Goal: Book appointment/travel/reservation

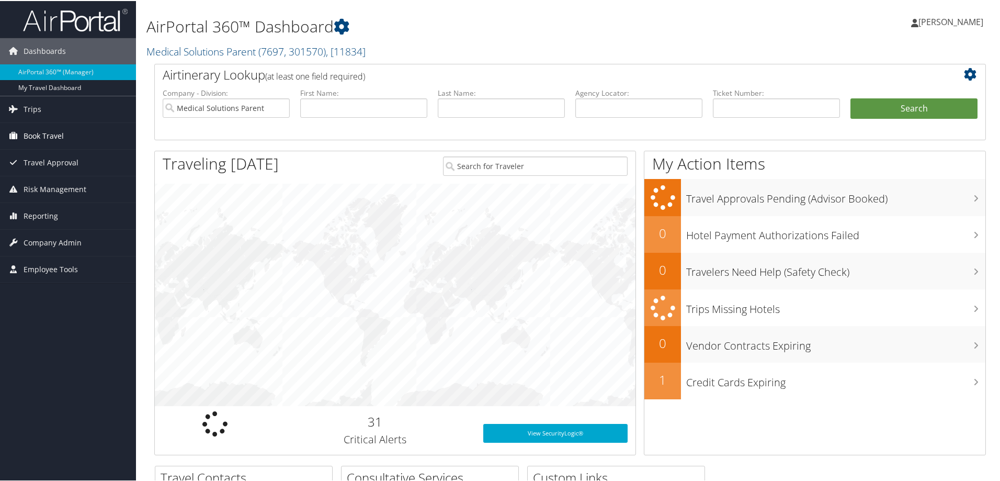
click at [46, 132] on span "Book Travel" at bounding box center [44, 135] width 40 height 26
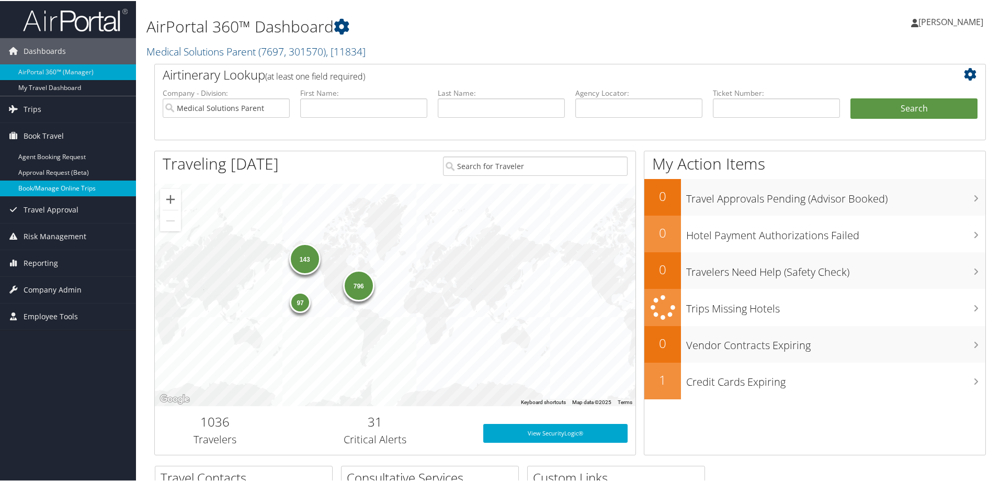
click at [43, 187] on link "Book/Manage Online Trips" at bounding box center [68, 187] width 136 height 16
